Goal: Navigation & Orientation: Find specific page/section

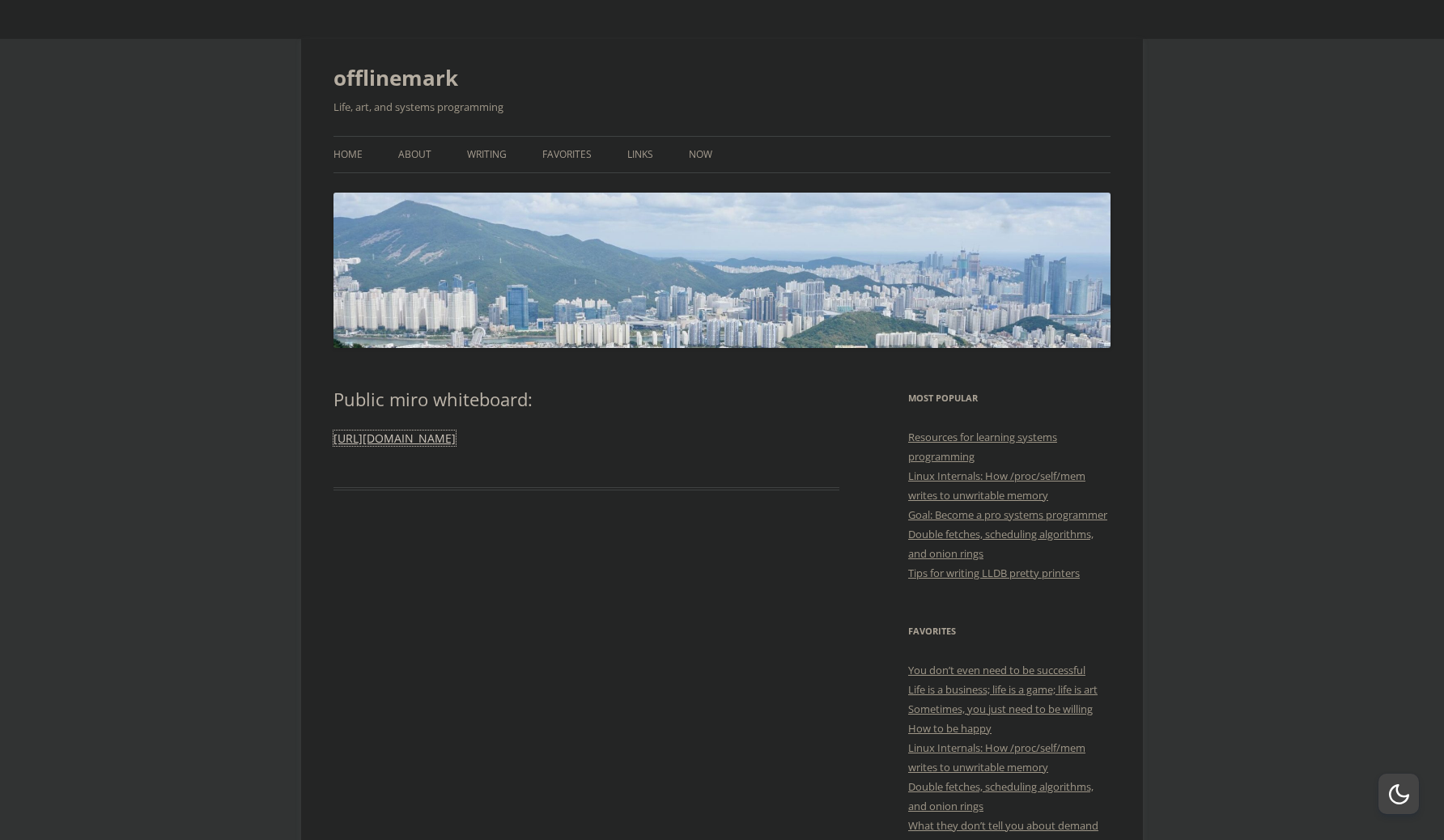
click at [456, 442] on link "https://miro.com/app/board/uXjVNu8tpvA=/" at bounding box center [395, 437] width 122 height 15
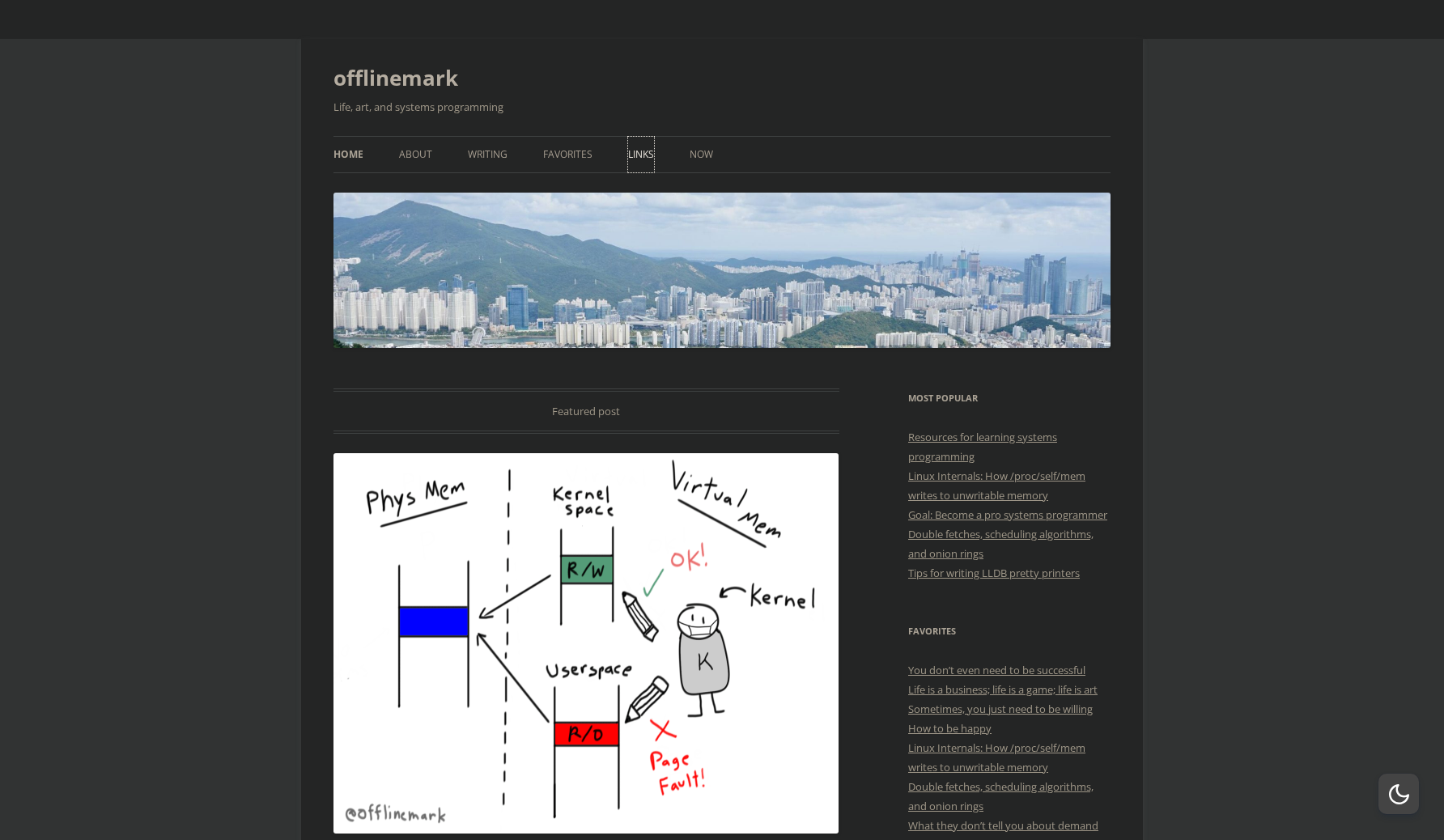
click at [636, 157] on link "Links" at bounding box center [641, 155] width 26 height 36
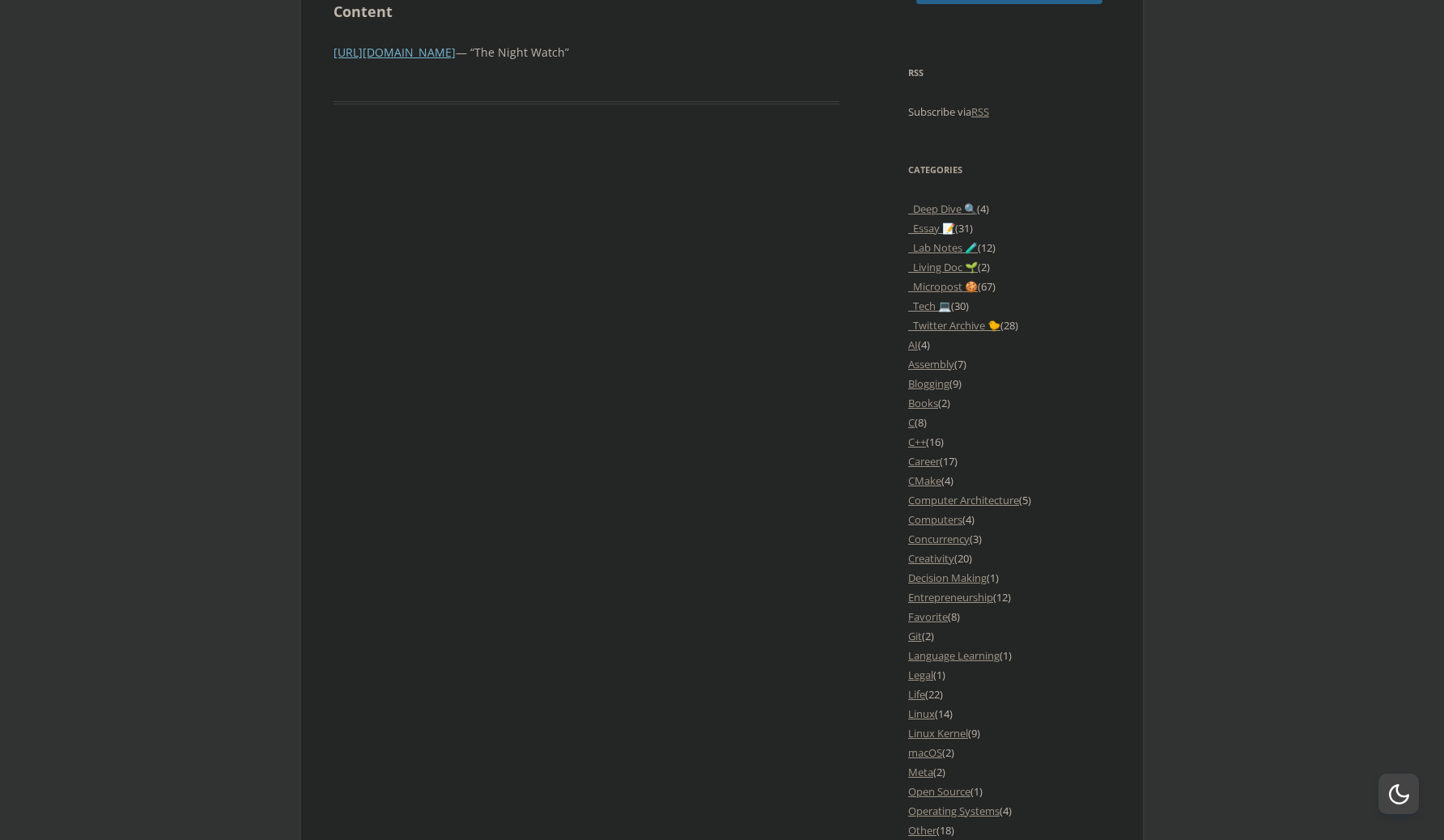
scroll to position [1286, 0]
click at [928, 470] on link "Career" at bounding box center [923, 463] width 32 height 15
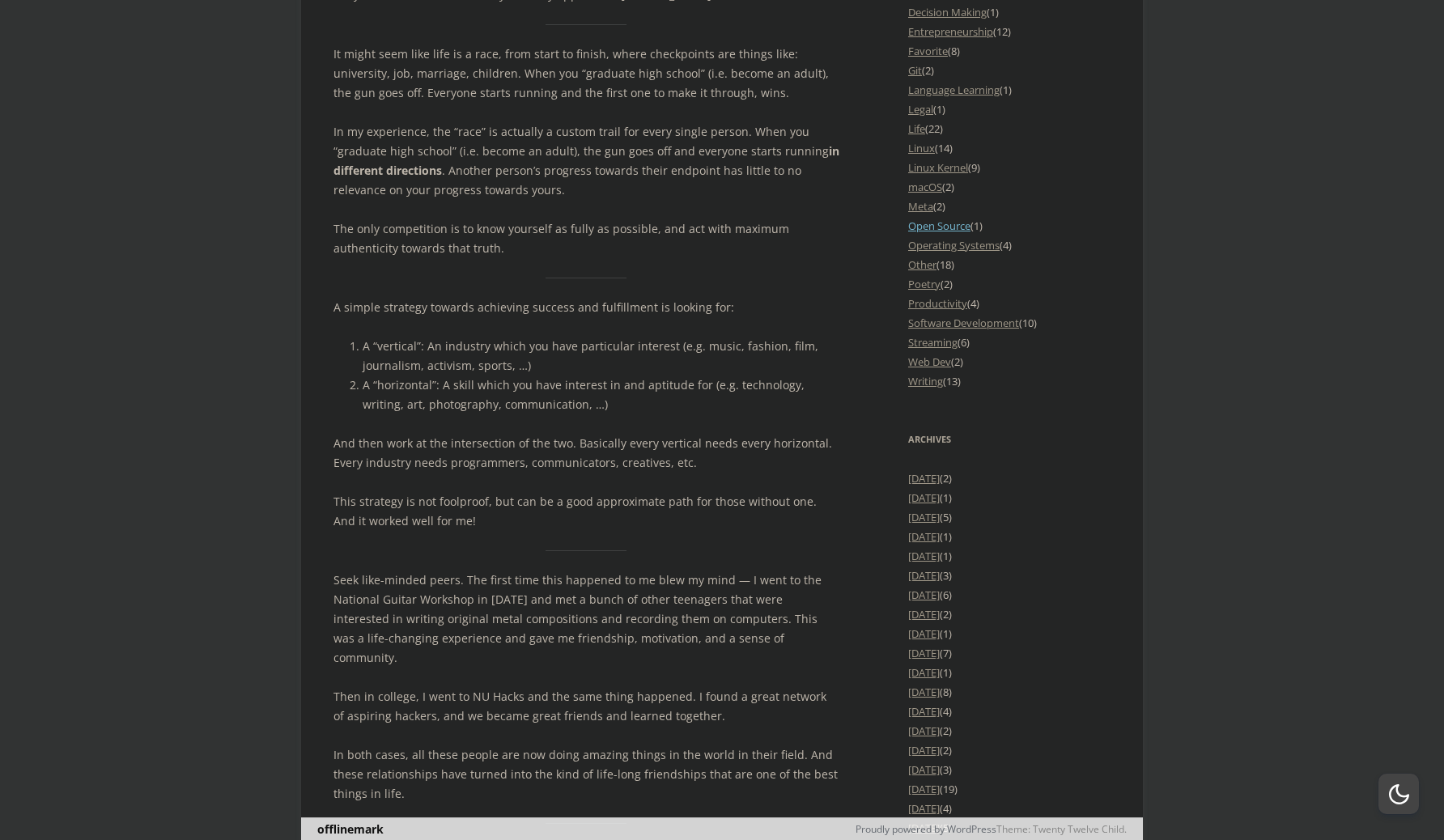
scroll to position [1805, 0]
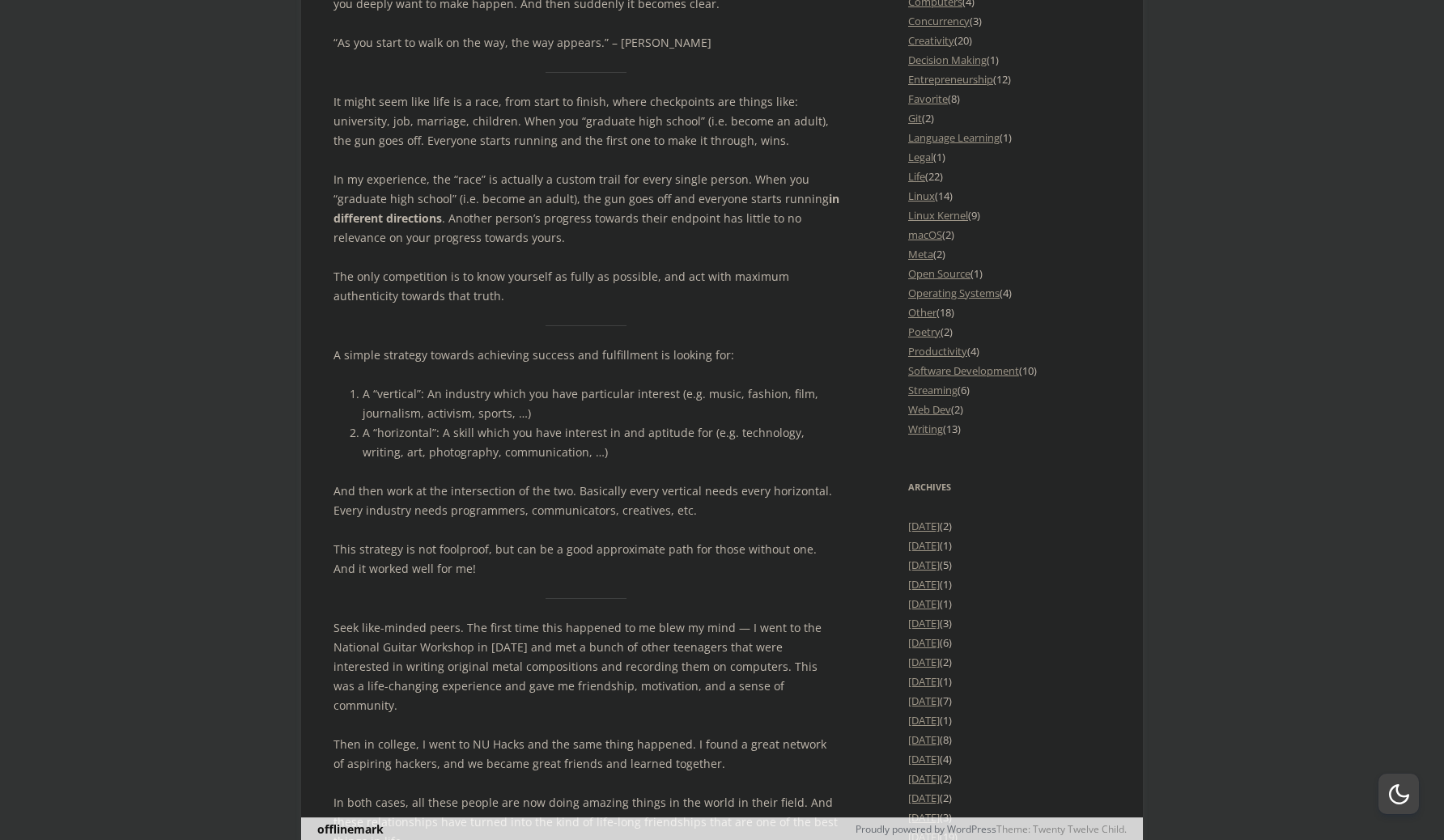
click at [944, 186] on li "Life (22)" at bounding box center [1009, 176] width 203 height 20
click at [928, 186] on li "Life (22)" at bounding box center [1009, 176] width 203 height 20
click at [914, 184] on link "Life" at bounding box center [916, 176] width 17 height 15
